Goal: Information Seeking & Learning: Learn about a topic

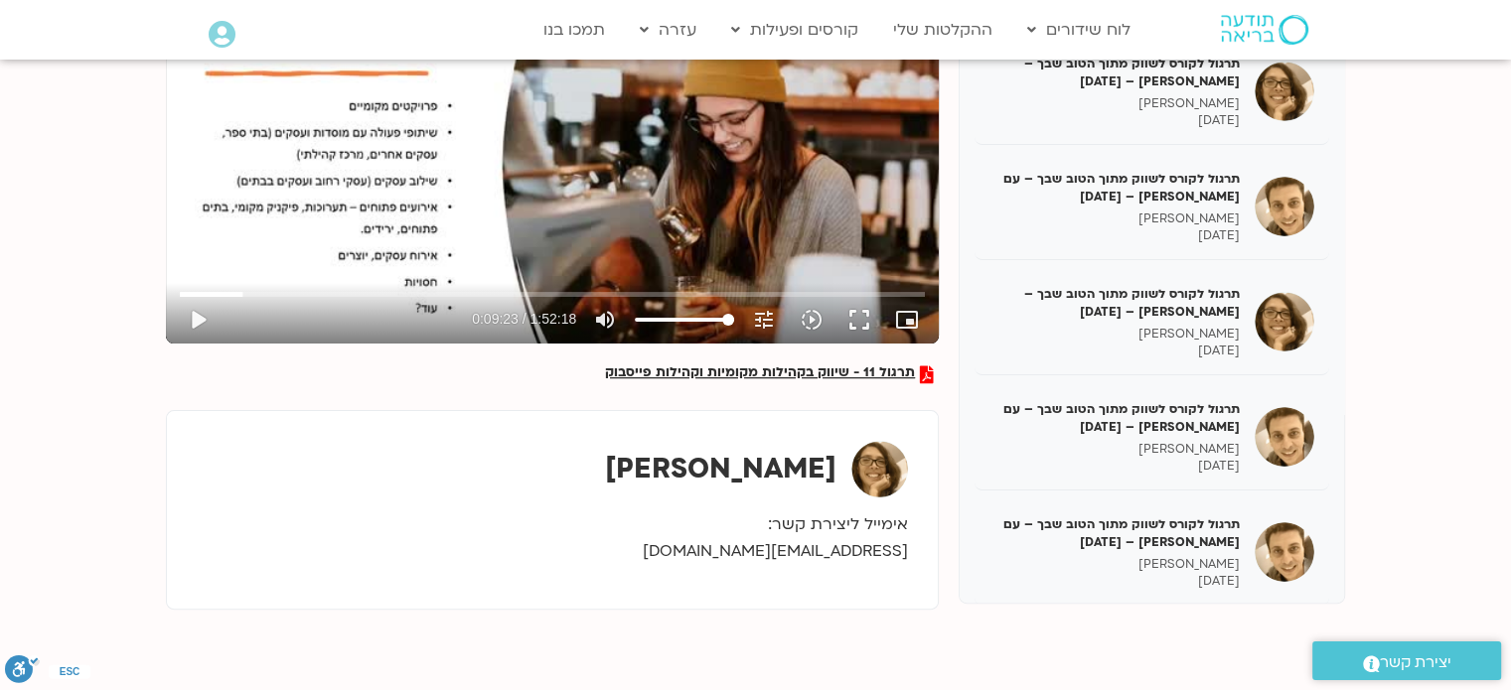
scroll to position [1105, 0]
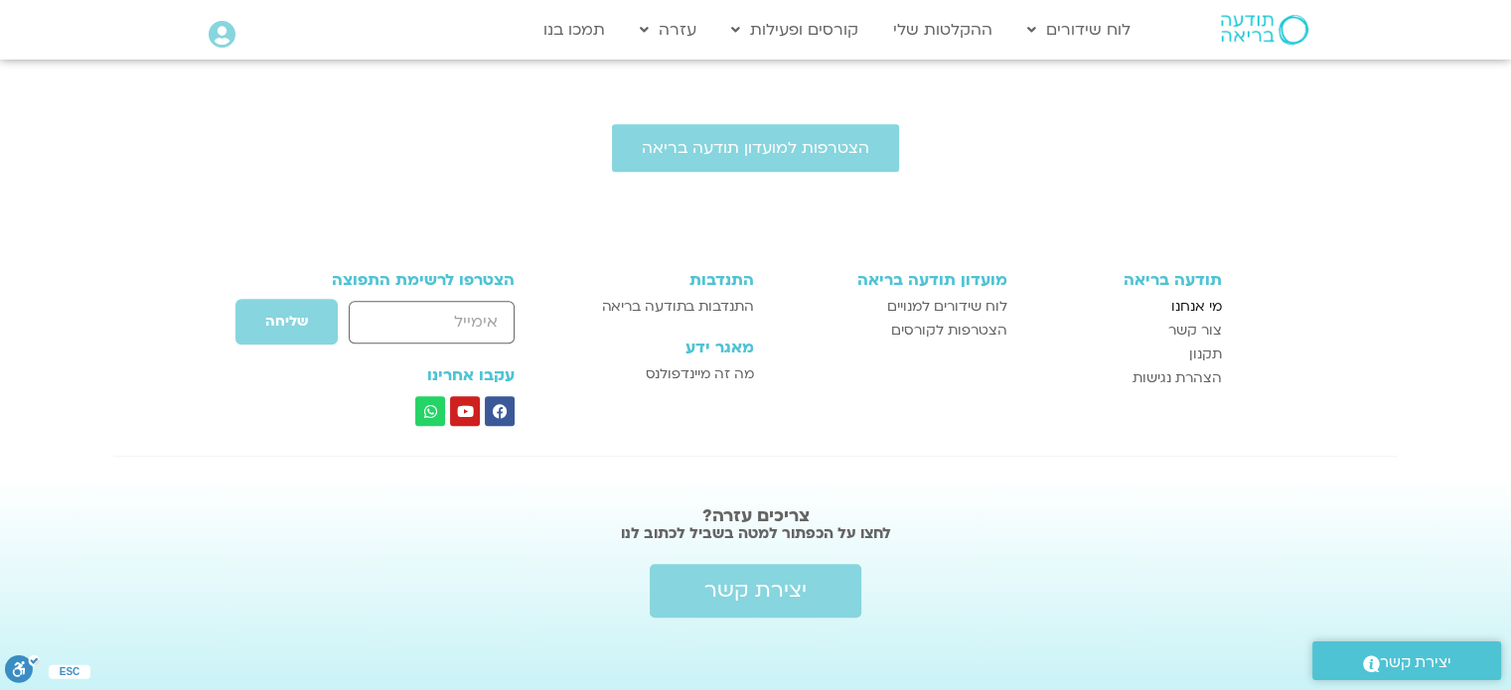
click at [1207, 303] on span "מי אנחנו" at bounding box center [1196, 307] width 51 height 24
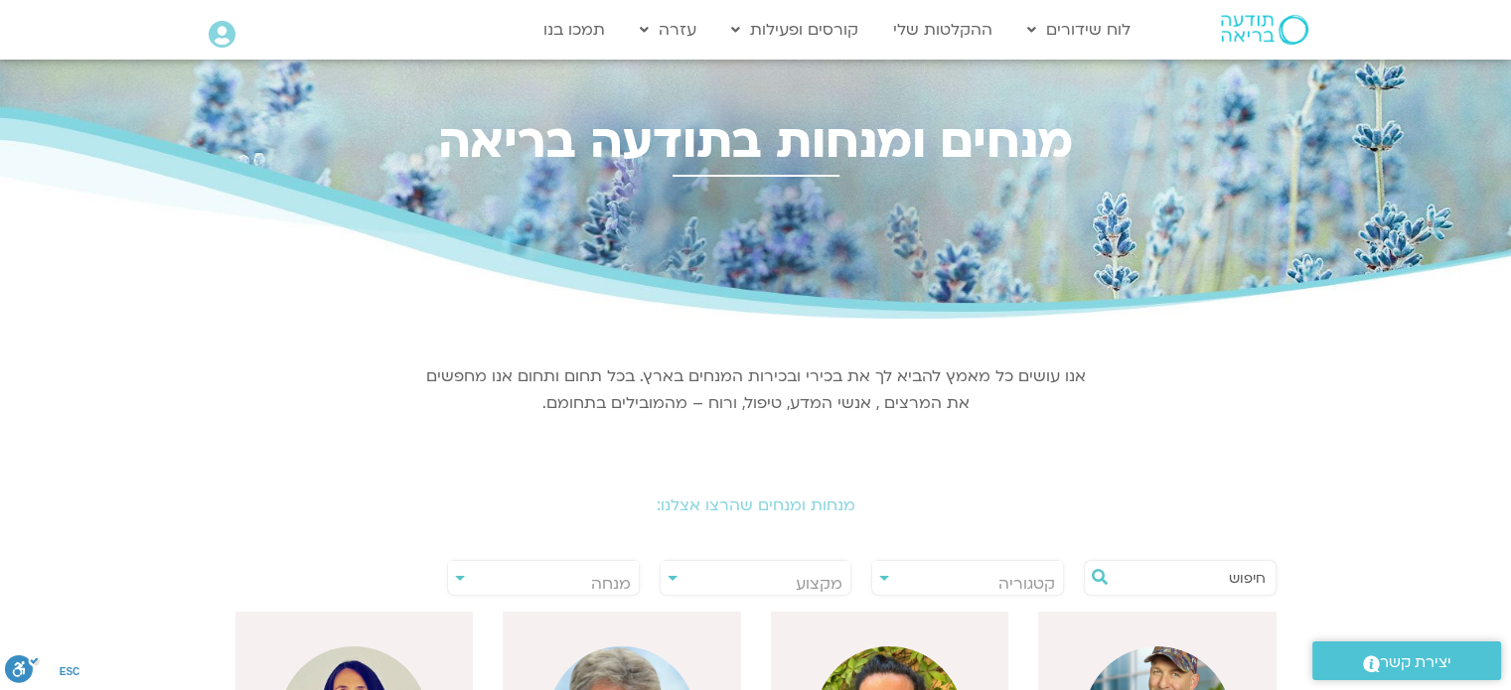
click at [1253, 24] on img at bounding box center [1264, 30] width 87 height 30
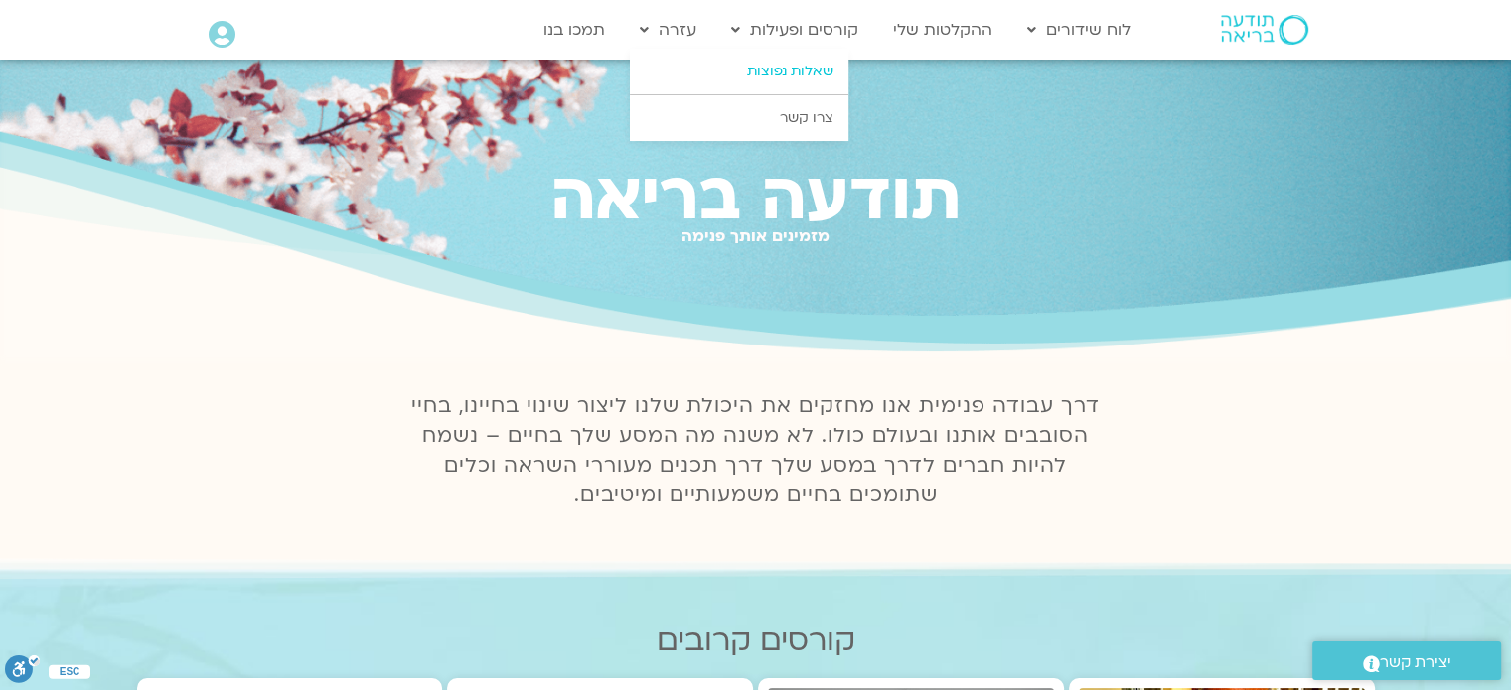
click at [808, 68] on link "שאלות נפוצות" at bounding box center [739, 72] width 219 height 46
